Goal: Information Seeking & Learning: Learn about a topic

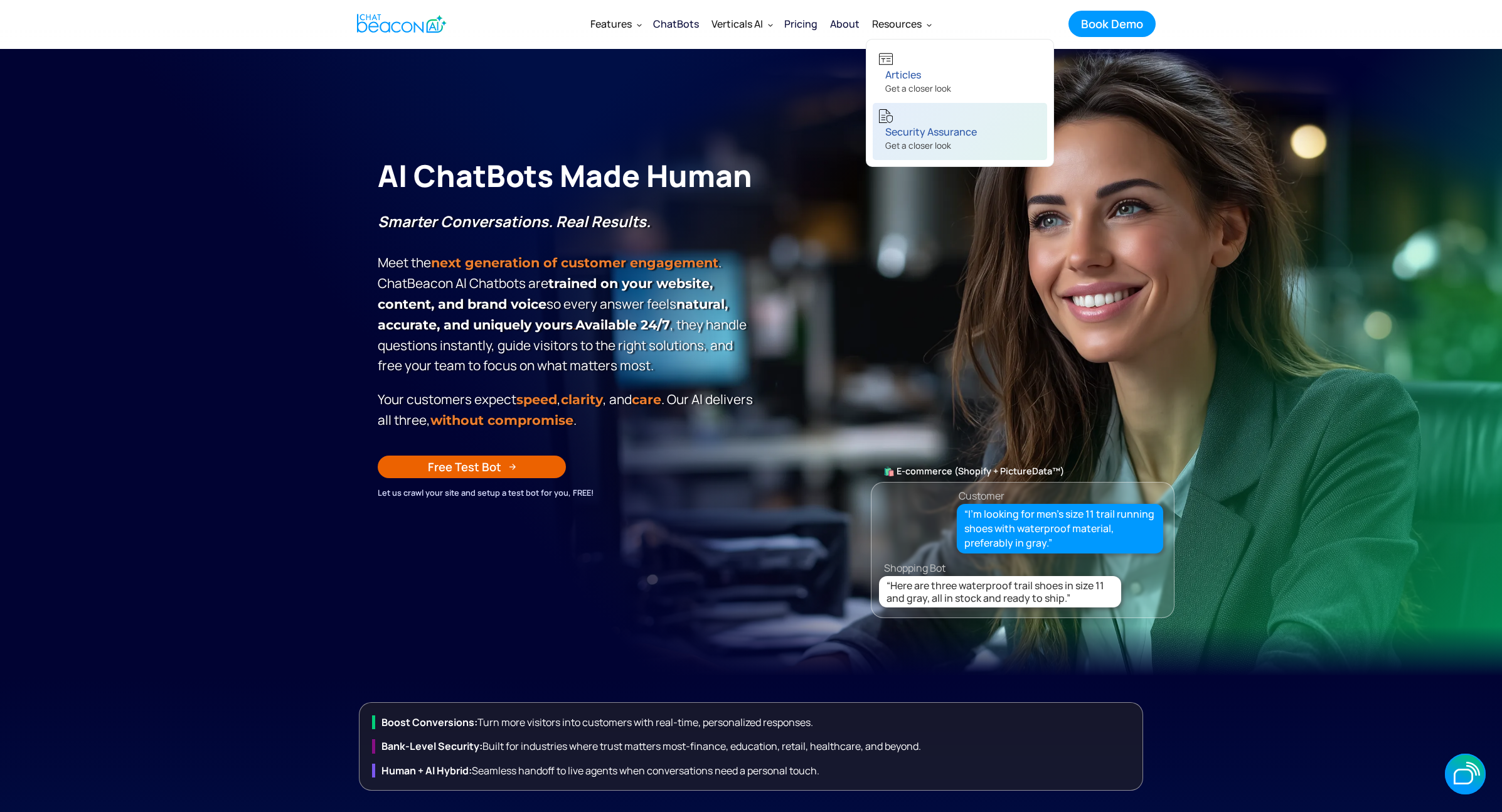
click at [922, 138] on div "Security Assurance" at bounding box center [931, 132] width 92 height 18
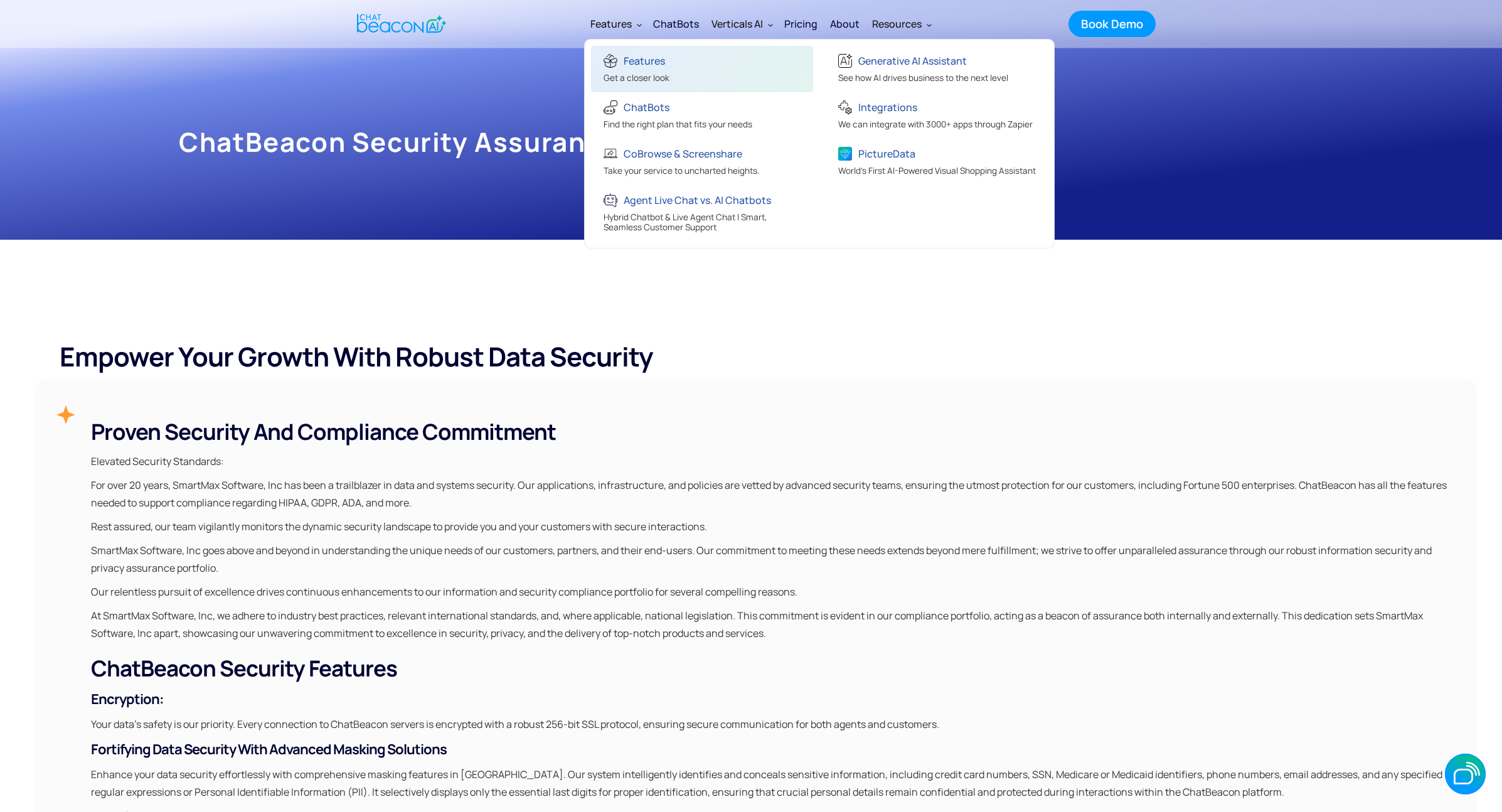
click at [649, 65] on div "Features" at bounding box center [645, 60] width 41 height 18
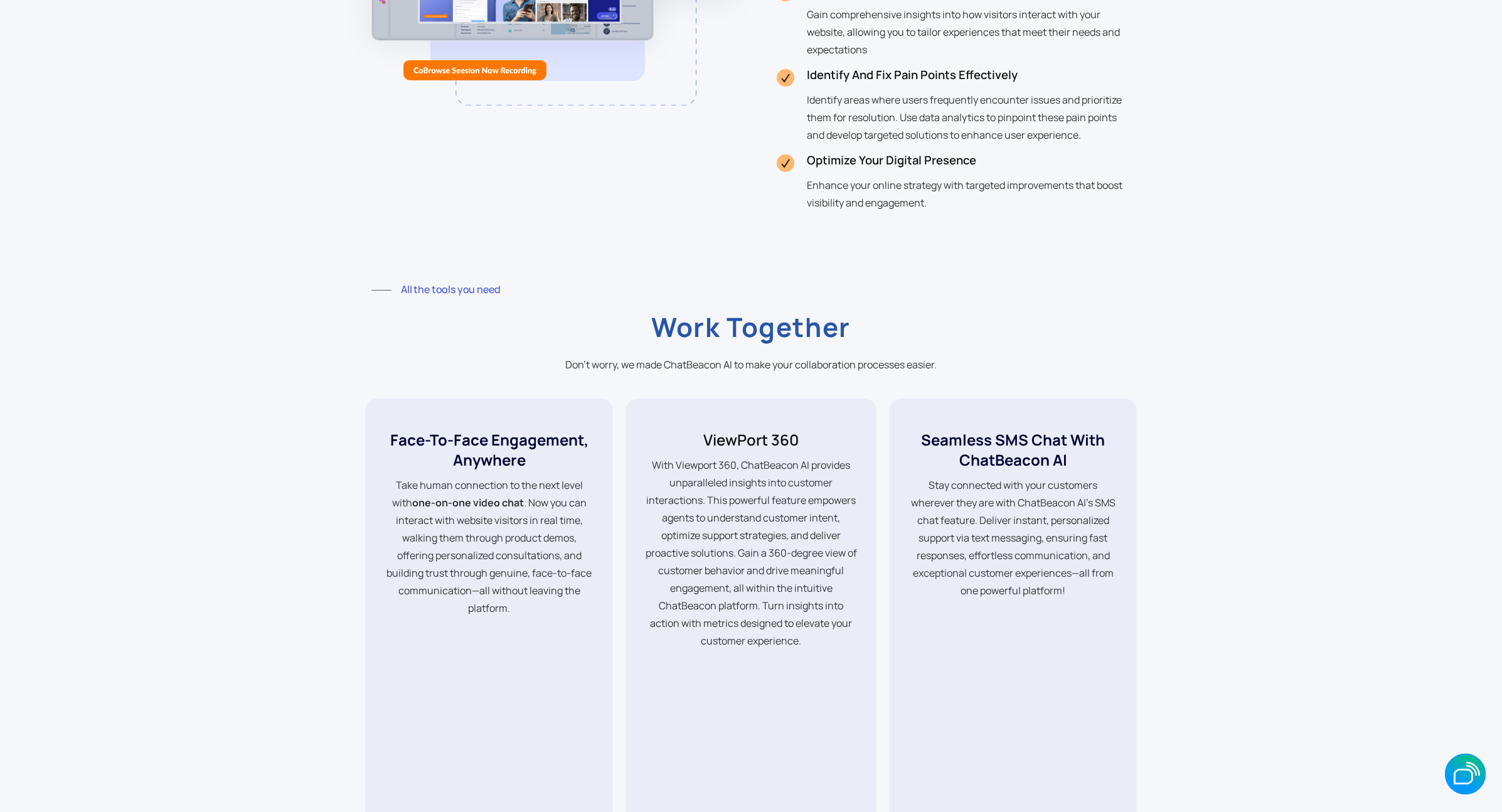
scroll to position [3425, 0]
